Goal: Task Accomplishment & Management: Complete application form

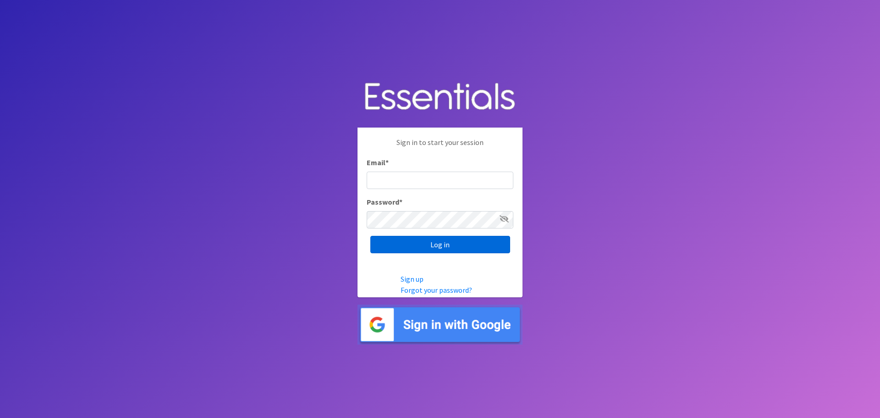
type input "[PERSON_NAME][EMAIL_ADDRESS][DOMAIN_NAME]"
click at [431, 245] on input "Log in" at bounding box center [441, 244] width 140 height 17
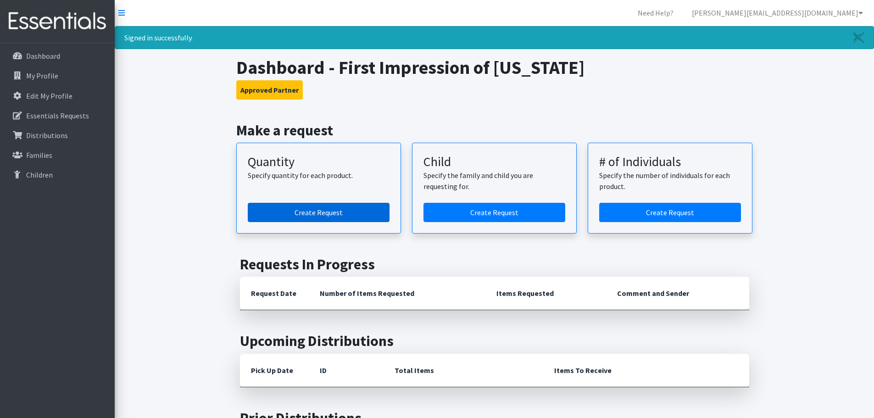
click at [352, 210] on link "Create Request" at bounding box center [319, 212] width 142 height 19
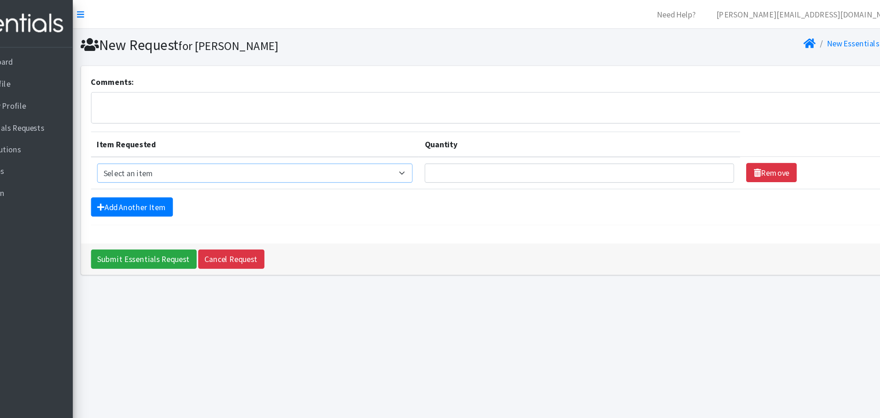
click at [268, 155] on select "Select an item GVL ADULT/COMMUNITY PACK GVL ADULT/Community KIT GVL Day Pads GV…" at bounding box center [280, 156] width 287 height 17
select select "14624"
click at [137, 148] on select "Select an item GVL ADULT/COMMUNITY PACK GVL ADULT/Community KIT GVL Day Pads GV…" at bounding box center [280, 156] width 287 height 17
click at [494, 157] on input "Quantity" at bounding box center [574, 156] width 281 height 17
type input "50"
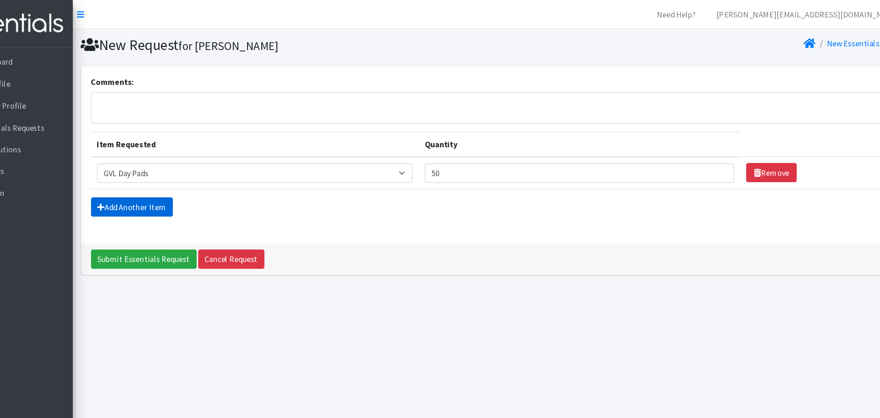
click at [170, 188] on link "Add Another Item" at bounding box center [168, 187] width 74 height 17
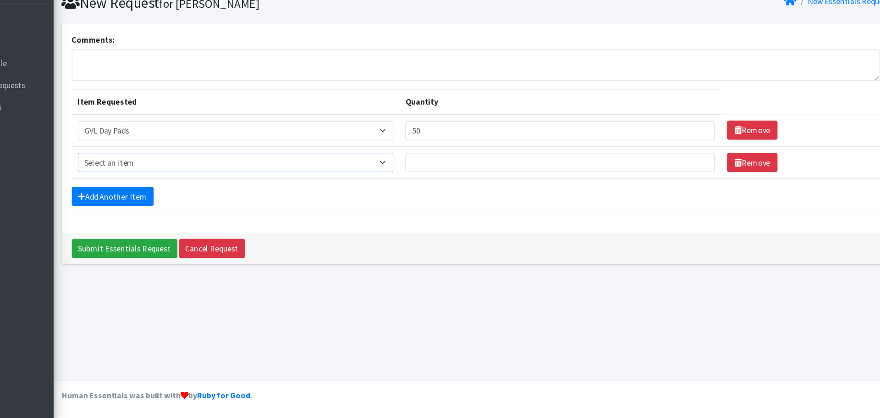
click at [225, 186] on select "Select an item GVL ADULT/COMMUNITY PACK GVL ADULT/Community KIT GVL Day Pads GV…" at bounding box center [280, 185] width 287 height 17
select select "14619"
click at [137, 177] on select "Select an item GVL ADULT/COMMUNITY PACK GVL ADULT/Community KIT GVL Day Pads GV…" at bounding box center [280, 185] width 287 height 17
click at [178, 218] on link "Add Another Item" at bounding box center [168, 216] width 74 height 17
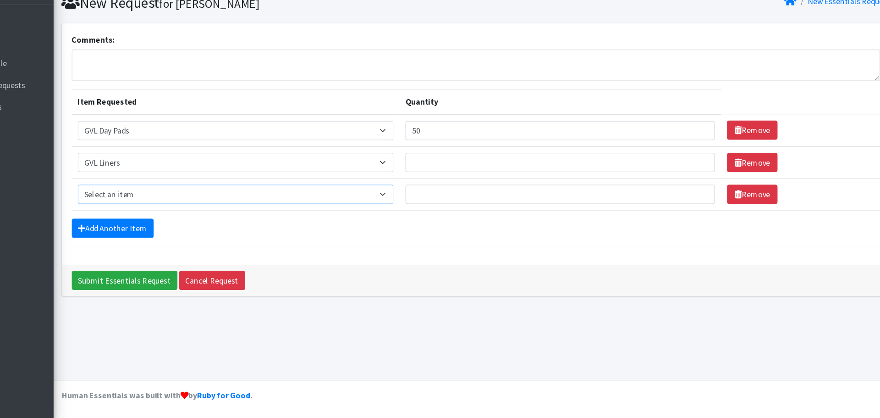
click at [179, 209] on select "Select an item GVL ADULT/COMMUNITY PACK GVL ADULT/Community KIT GVL Day Pads GV…" at bounding box center [280, 214] width 287 height 17
select select "14626"
click at [137, 206] on select "Select an item GVL ADULT/COMMUNITY PACK GVL ADULT/Community KIT GVL Day Pads GV…" at bounding box center [280, 214] width 287 height 17
click at [467, 181] on input "Quantity" at bounding box center [574, 185] width 281 height 17
type input "50"
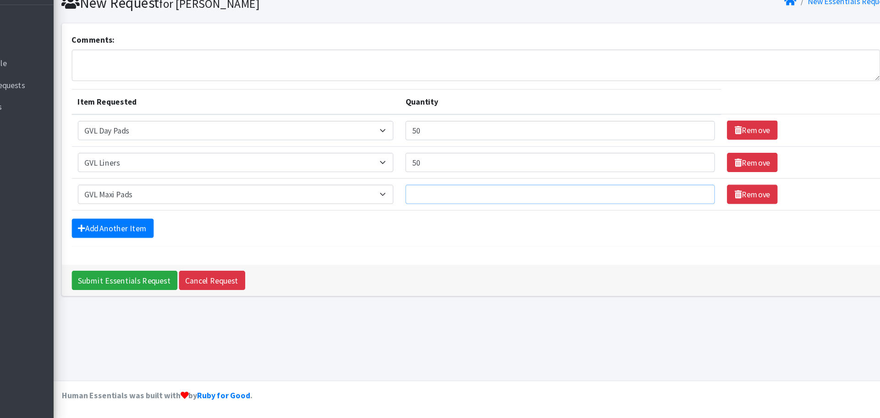
click at [456, 215] on input "Quantity" at bounding box center [574, 214] width 281 height 17
type input "50"
click at [175, 242] on link "Add Another Item" at bounding box center [168, 245] width 74 height 17
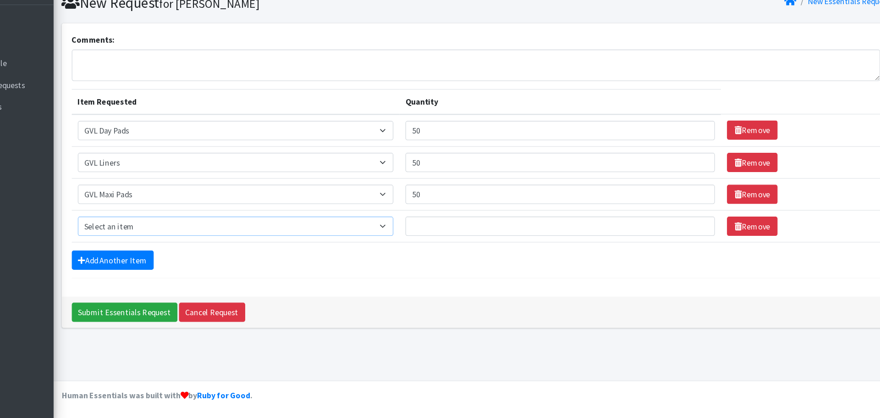
click at [175, 243] on select "Select an item GVL ADULT/COMMUNITY PACK GVL ADULT/Community KIT GVL Day Pads GV…" at bounding box center [280, 243] width 287 height 17
select select "14620"
click at [137, 235] on select "Select an item GVL ADULT/COMMUNITY PACK GVL ADULT/Community KIT GVL Day Pads GV…" at bounding box center [280, 243] width 287 height 17
click at [475, 243] on input "Quantity" at bounding box center [574, 243] width 281 height 17
type input "50"
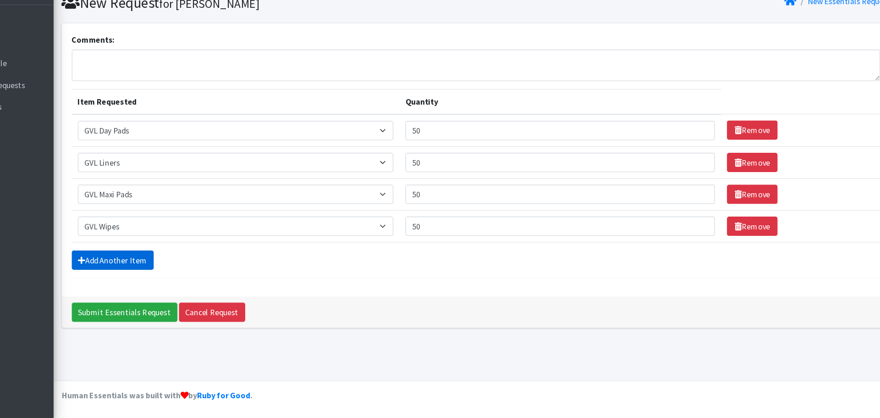
click at [190, 271] on link "Add Another Item" at bounding box center [168, 273] width 74 height 17
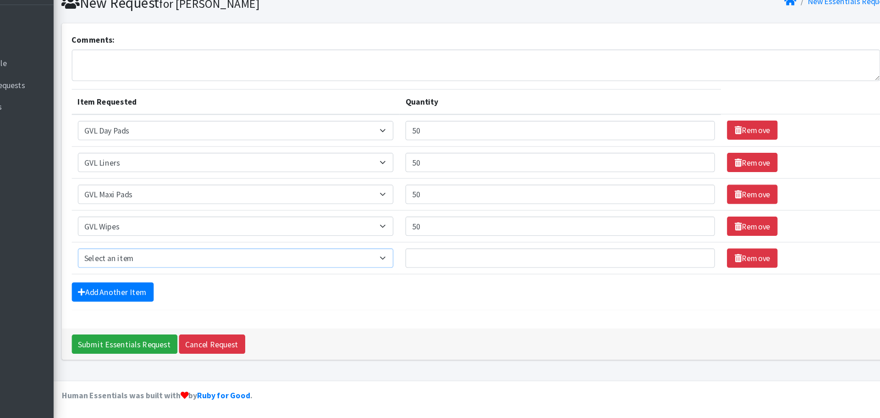
click at [190, 271] on select "Select an item GVL ADULT/COMMUNITY PACK GVL ADULT/Community KIT GVL Day Pads GV…" at bounding box center [280, 272] width 287 height 17
select select "14670"
click at [137, 264] on select "Select an item GVL ADULT/COMMUNITY PACK GVL ADULT/Community KIT GVL Day Pads GV…" at bounding box center [280, 272] width 287 height 17
click at [471, 270] on input "Quantity" at bounding box center [574, 272] width 281 height 17
type input "50"
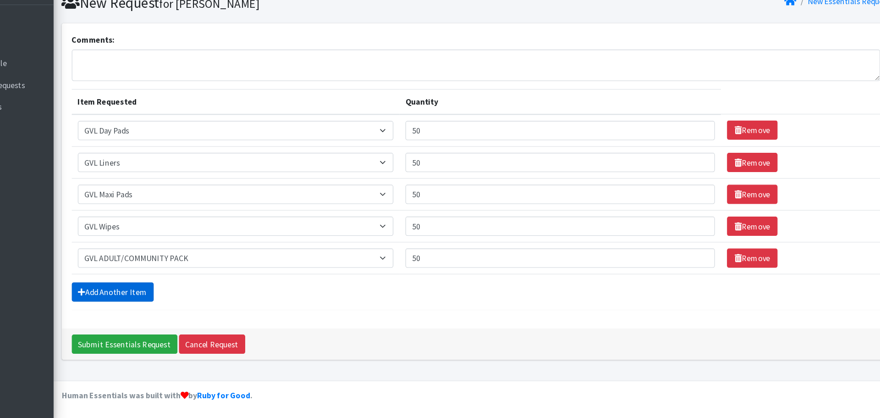
click at [189, 302] on link "Add Another Item" at bounding box center [168, 302] width 74 height 17
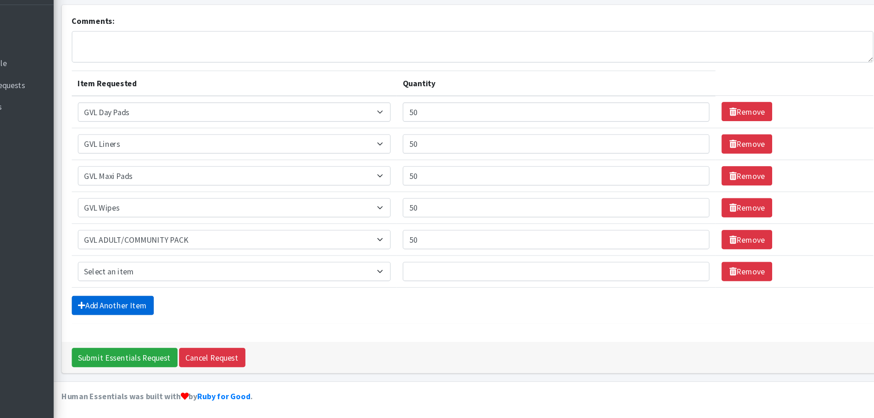
scroll to position [17, 0]
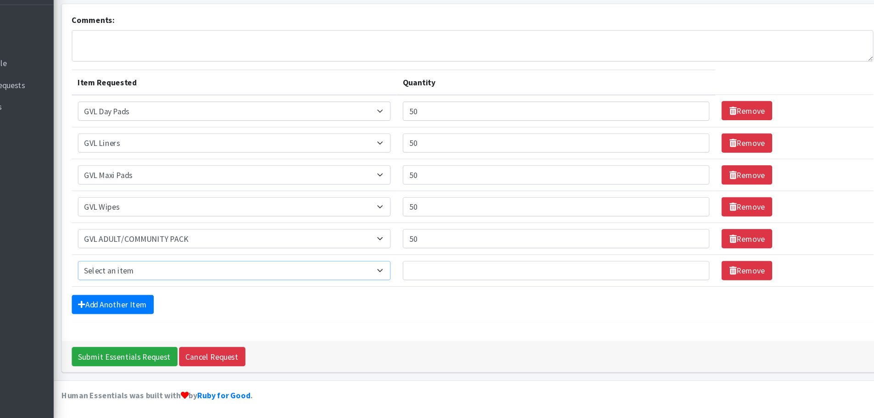
click at [184, 282] on select "Select an item GVL ADULT/COMMUNITY PACK GVL ADULT/Community KIT GVL Day Pads GV…" at bounding box center [279, 283] width 284 height 17
select select "14669"
click at [137, 275] on select "Select an item GVL ADULT/COMMUNITY PACK GVL ADULT/Community KIT GVL Day Pads GV…" at bounding box center [279, 283] width 284 height 17
click at [479, 283] on input "Quantity" at bounding box center [570, 283] width 278 height 17
type input "50"
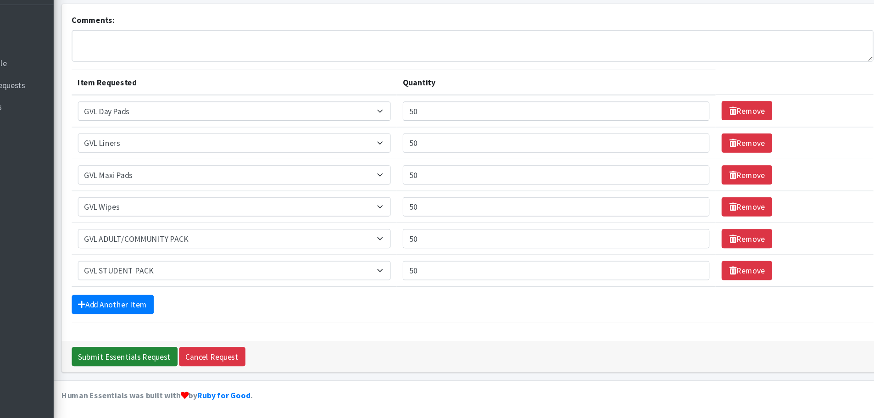
click at [173, 359] on input "Submit Essentials Request" at bounding box center [179, 361] width 96 height 17
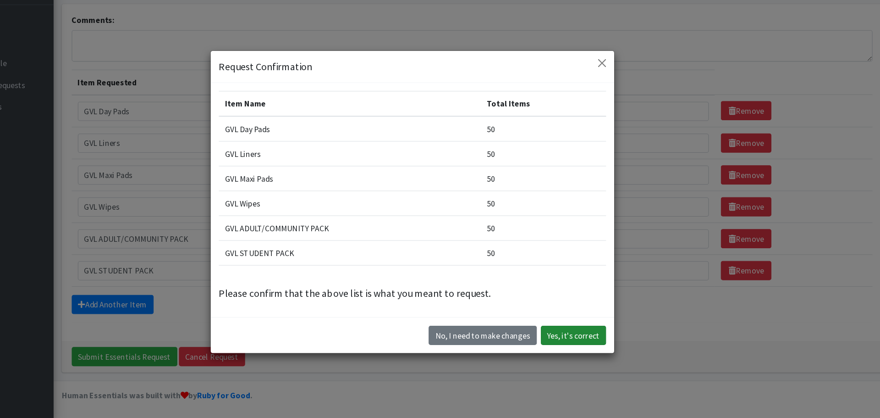
click at [573, 341] on button "Yes, it's correct" at bounding box center [586, 342] width 59 height 17
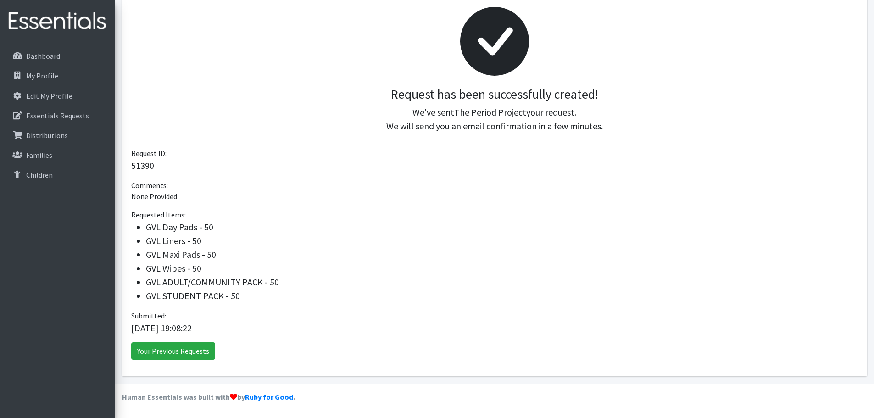
scroll to position [72, 0]
